Goal: Book appointment/travel/reservation

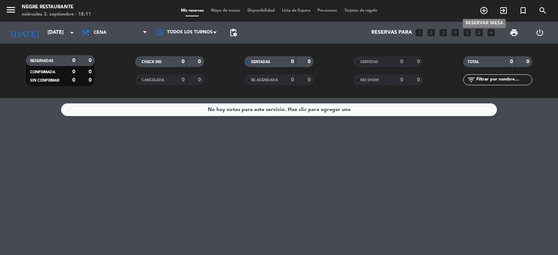
click at [482, 8] on icon "add_circle_outline" at bounding box center [483, 10] width 9 height 9
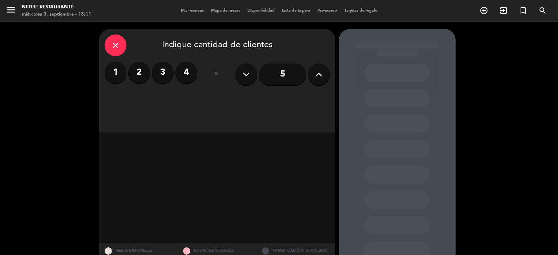
click at [283, 76] on input "5" at bounding box center [282, 75] width 47 height 22
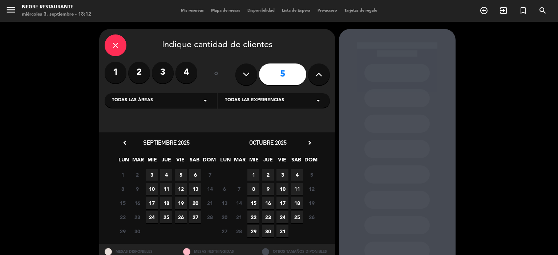
click at [168, 175] on span "4" at bounding box center [166, 175] width 12 height 12
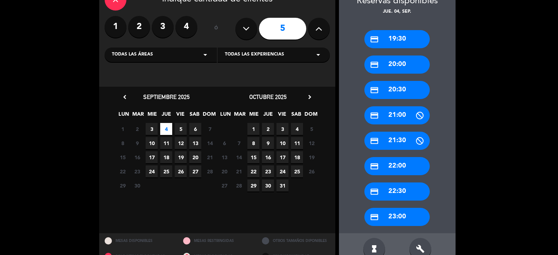
scroll to position [62, 0]
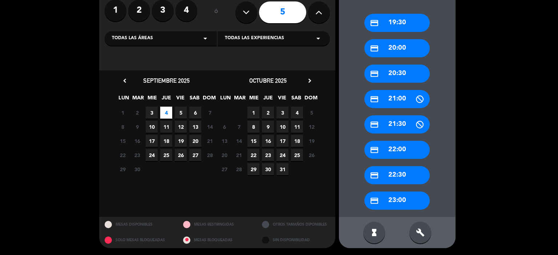
click at [409, 73] on div "credit_card 20:30" at bounding box center [396, 74] width 65 height 18
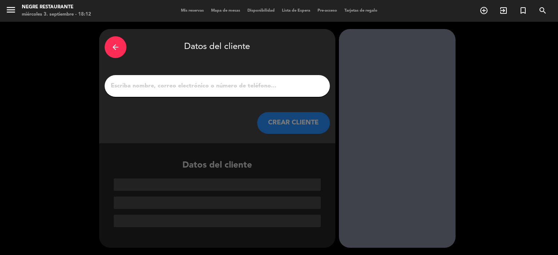
click at [121, 44] on div "arrow_back" at bounding box center [116, 47] width 22 height 22
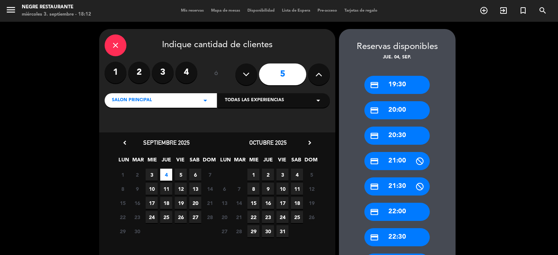
click at [116, 46] on icon "close" at bounding box center [115, 45] width 9 height 9
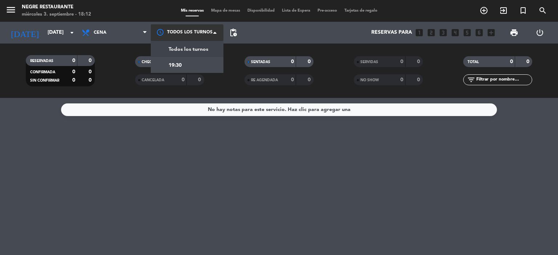
click at [216, 35] on span at bounding box center [216, 32] width 7 height 7
click at [270, 29] on div "Reservas para looks_one looks_two looks_3 looks_4 looks_5 looks_6 add_box" at bounding box center [369, 33] width 258 height 22
click at [212, 32] on div at bounding box center [187, 32] width 73 height 16
click at [205, 48] on span "Todos los turnos" at bounding box center [188, 49] width 40 height 8
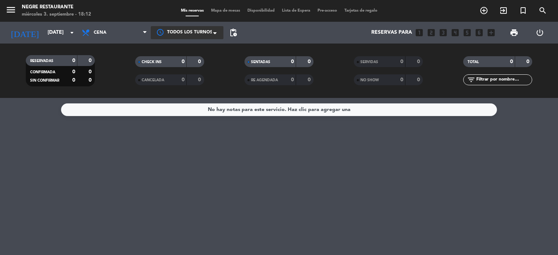
click at [273, 32] on div "Reservas para looks_one looks_two looks_3 looks_4 looks_5 looks_6 add_box" at bounding box center [369, 33] width 258 height 22
click at [215, 36] on span at bounding box center [216, 33] width 7 height 7
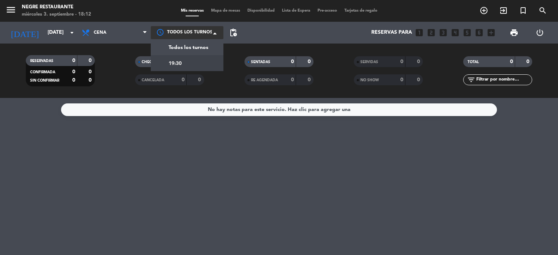
click at [186, 61] on div "19:30" at bounding box center [187, 63] width 73 height 16
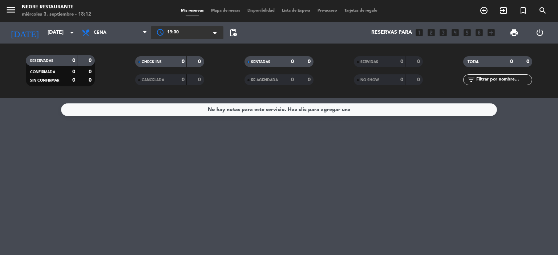
click at [283, 33] on div "Reservas para looks_one looks_two looks_3 looks_4 looks_5 looks_6 add_box" at bounding box center [369, 33] width 258 height 22
click at [66, 35] on input "[DATE]" at bounding box center [78, 32] width 69 height 13
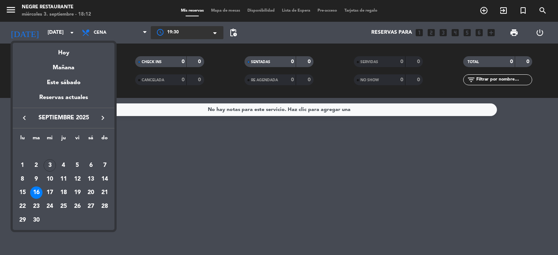
click at [48, 167] on div "3" at bounding box center [50, 165] width 12 height 12
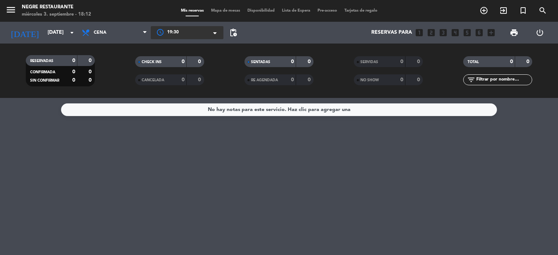
type input "[DATE]"
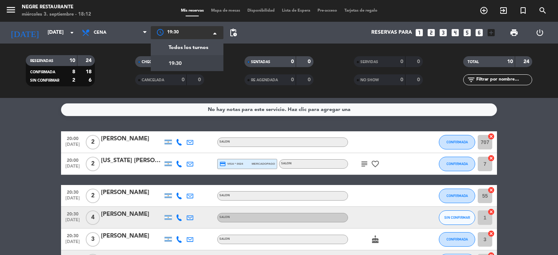
click at [218, 33] on span at bounding box center [216, 33] width 7 height 7
click at [277, 37] on div "Reservas para looks_one looks_two looks_3 looks_4 looks_5 looks_6 add_box" at bounding box center [369, 33] width 258 height 22
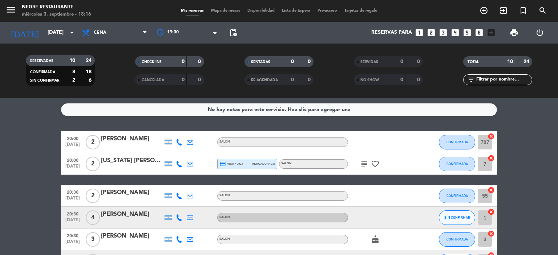
click at [363, 166] on icon "subject" at bounding box center [364, 164] width 9 height 9
click at [21, 156] on bookings-row "20:00 [DATE] 2 [PERSON_NAME] SALON CONFIRMADA 707 cancel 20:00 [DATE] 2 [US_STA…" at bounding box center [279, 255] width 558 height 248
click at [8, 13] on icon "menu" at bounding box center [10, 9] width 11 height 11
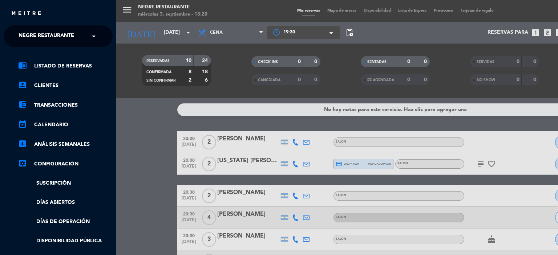
click at [282, 32] on div "× 19:30" at bounding box center [293, 32] width 24 height 7
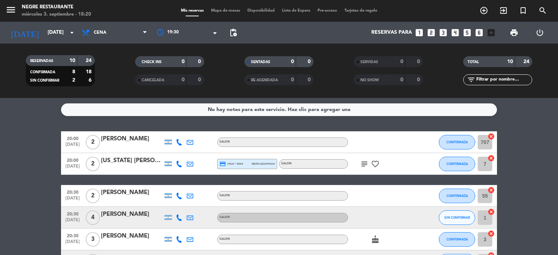
click at [271, 31] on div "Reservas para looks_one looks_two looks_3 looks_4 looks_5 looks_6 add_box" at bounding box center [369, 33] width 258 height 22
click at [255, 9] on span "Disponibilidad" at bounding box center [261, 11] width 34 height 4
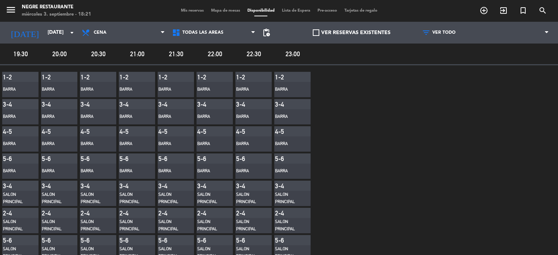
click at [24, 131] on div "4-5" at bounding box center [20, 131] width 36 height 10
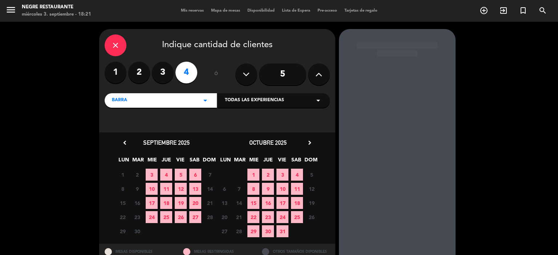
click at [118, 42] on icon "close" at bounding box center [115, 45] width 9 height 9
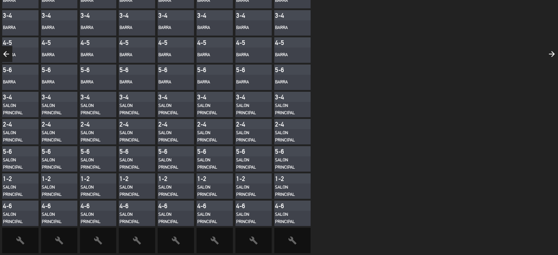
scroll to position [94, 0]
click at [18, 188] on div "SALON PRINCIPAL" at bounding box center [15, 191] width 25 height 14
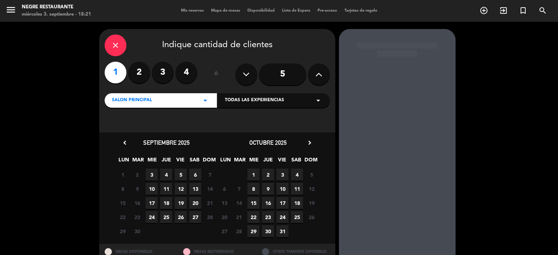
click at [45, 70] on div "close Indique cantidad de clientes 1 2 3 4 ó 5 SALON PRINCIPAL arrow_drop_down …" at bounding box center [279, 152] width 558 height 261
click at [122, 38] on div "close" at bounding box center [116, 45] width 22 height 22
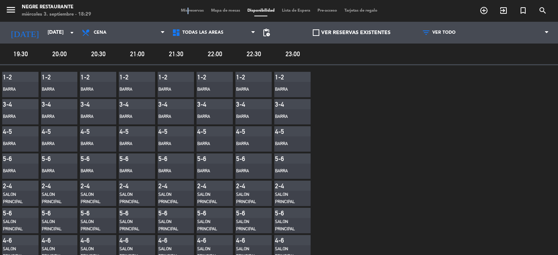
click at [179, 10] on span "Mis reservas" at bounding box center [192, 11] width 30 height 4
